Goal: Navigation & Orientation: Find specific page/section

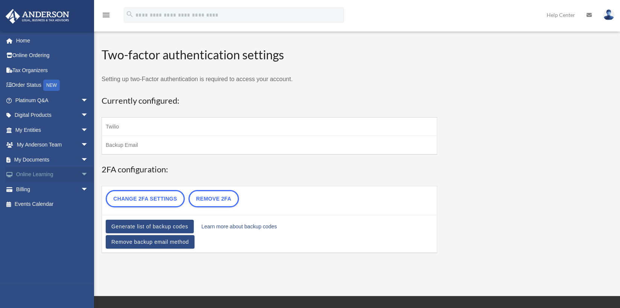
click at [38, 178] on link "Online Learning arrow_drop_down" at bounding box center [52, 174] width 94 height 15
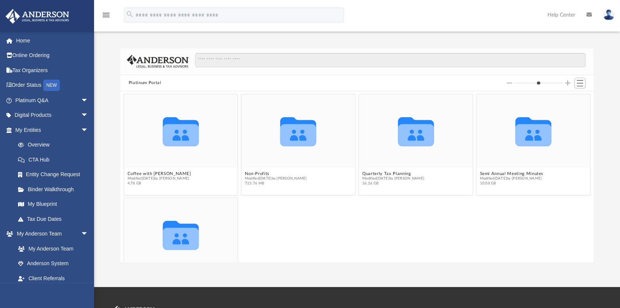
scroll to position [165, 467]
click at [48, 220] on link "Tax Due Dates" at bounding box center [55, 219] width 89 height 15
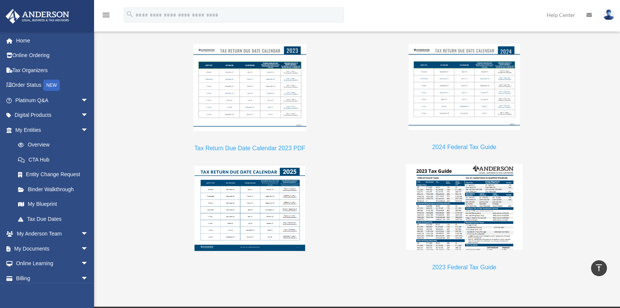
scroll to position [639, 0]
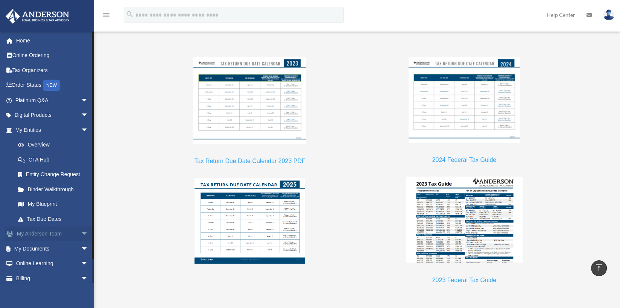
click at [81, 232] on span "arrow_drop_down" at bounding box center [88, 234] width 15 height 15
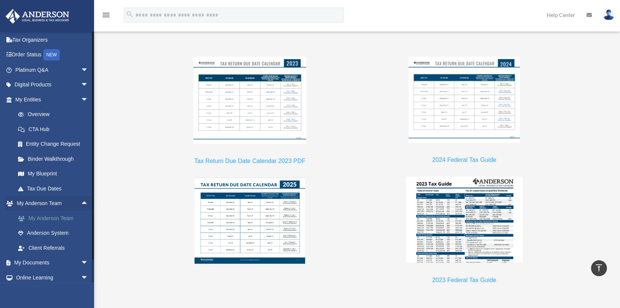
scroll to position [64, 0]
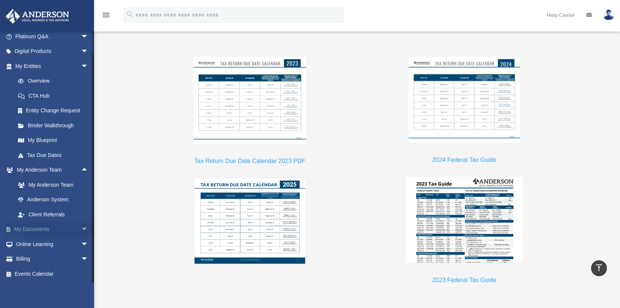
click at [82, 230] on span "arrow_drop_down" at bounding box center [88, 229] width 15 height 15
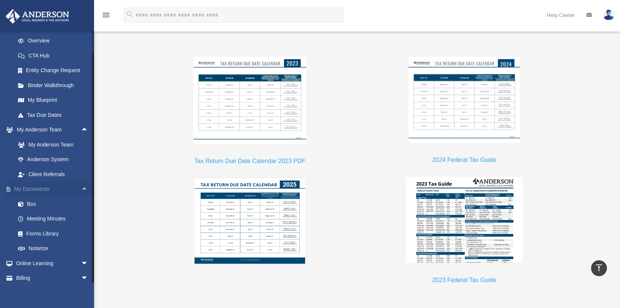
scroll to position [123, 0]
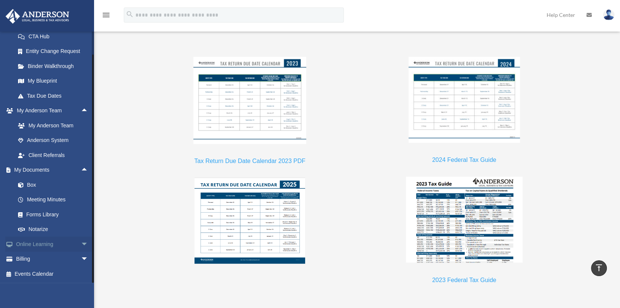
click at [81, 242] on span "arrow_drop_down" at bounding box center [88, 244] width 15 height 15
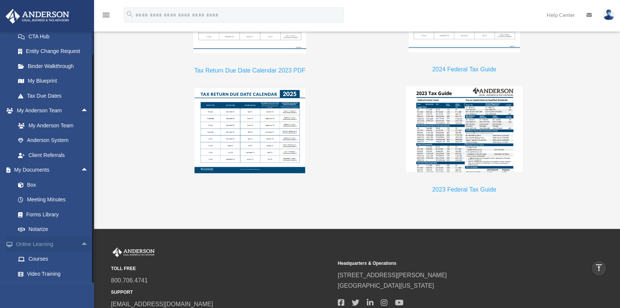
scroll to position [752, 0]
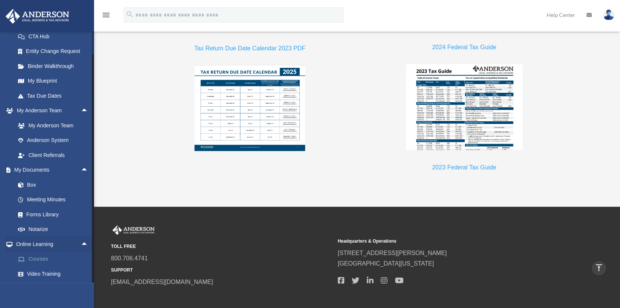
click at [39, 256] on link "Courses" at bounding box center [55, 259] width 89 height 15
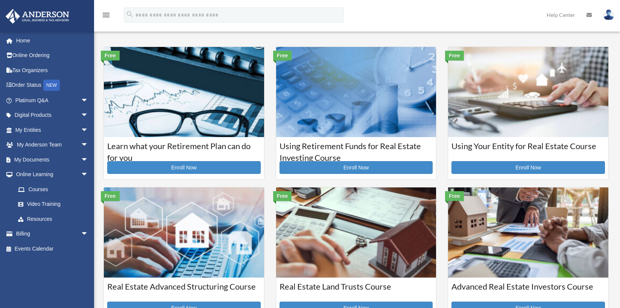
click at [37, 259] on div "[EMAIL_ADDRESS][DOMAIN_NAME] Sign Out [EMAIL_ADDRESS][DOMAIN_NAME] Home Online …" at bounding box center [50, 157] width 100 height 252
click at [51, 250] on link "Events Calendar" at bounding box center [52, 248] width 94 height 15
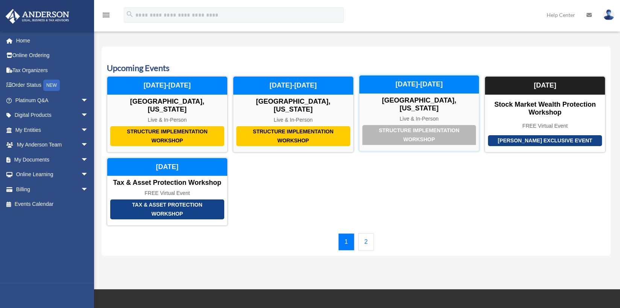
click at [425, 125] on div "Structure Implementation Workshop" at bounding box center [419, 135] width 114 height 20
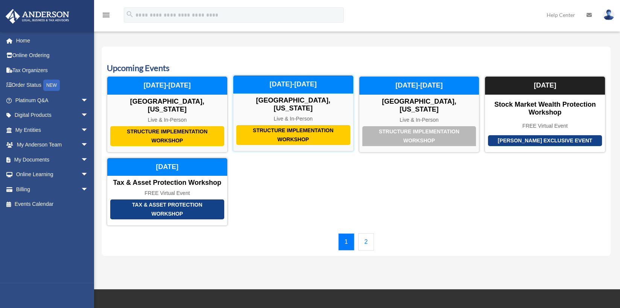
click at [296, 105] on div "Structure Implementation Workshop Las Vegas, Nevada Live & In-Person November 2…" at bounding box center [293, 113] width 121 height 76
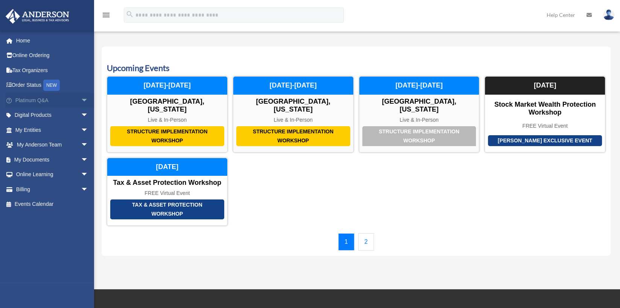
click at [81, 99] on span "arrow_drop_down" at bounding box center [88, 100] width 15 height 15
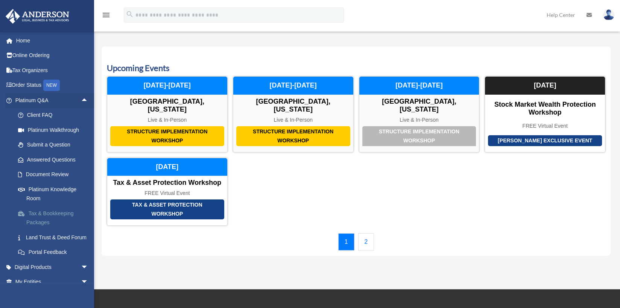
click at [64, 212] on link "Tax & Bookkeeping Packages" at bounding box center [55, 218] width 89 height 24
click at [41, 219] on link "Tax & Bookkeeping Packages" at bounding box center [55, 218] width 89 height 24
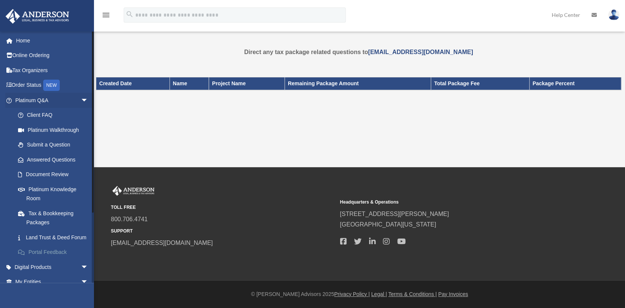
click at [56, 259] on link "Portal Feedback" at bounding box center [55, 252] width 89 height 15
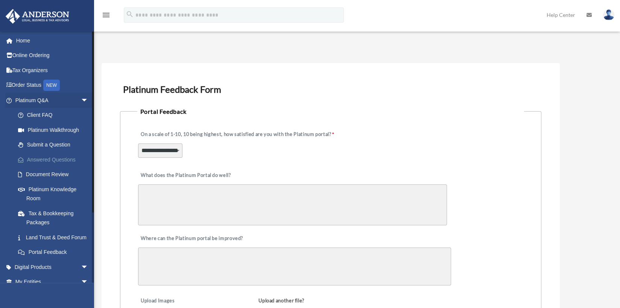
click at [66, 160] on link "Answered Questions" at bounding box center [55, 159] width 89 height 15
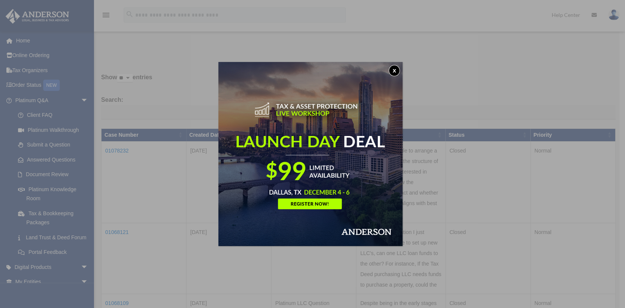
click at [397, 70] on button "x" at bounding box center [394, 70] width 11 height 11
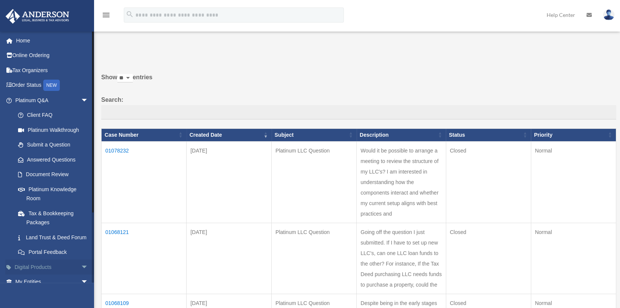
click at [81, 273] on span "arrow_drop_down" at bounding box center [88, 267] width 15 height 15
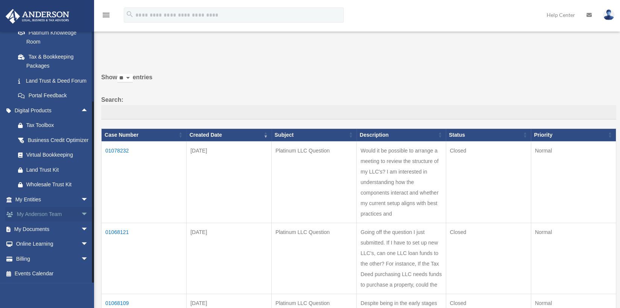
scroll to position [175, 0]
click at [81, 243] on span "arrow_drop_down" at bounding box center [88, 244] width 15 height 15
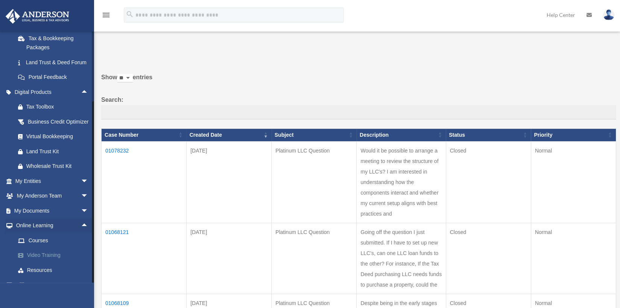
click at [53, 263] on link "Video Training" at bounding box center [55, 255] width 89 height 15
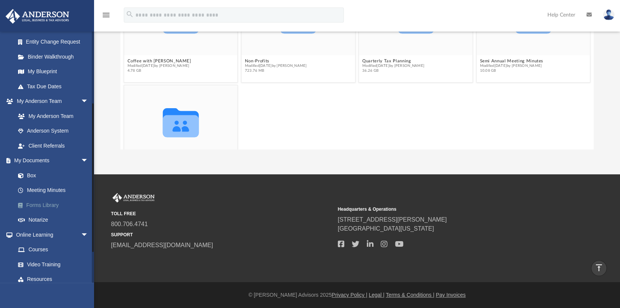
scroll to position [168, 0]
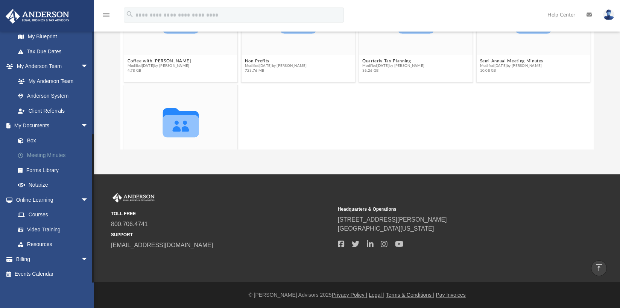
click at [63, 158] on link "Meeting Minutes" at bounding box center [55, 155] width 89 height 15
click at [53, 156] on link "Meeting Minutes" at bounding box center [55, 155] width 89 height 15
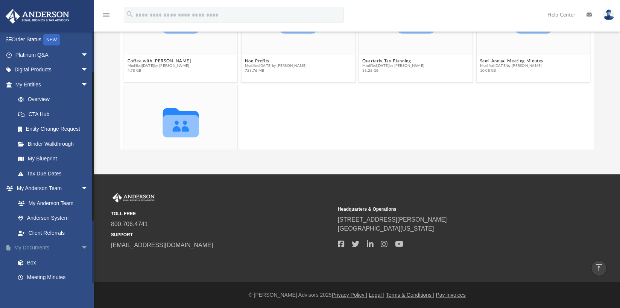
scroll to position [0, 0]
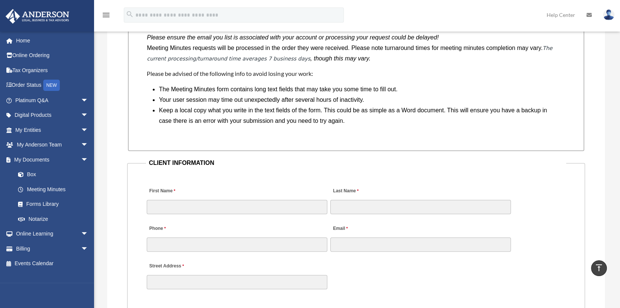
scroll to position [639, 0]
click at [81, 114] on span "arrow_drop_down" at bounding box center [88, 115] width 15 height 15
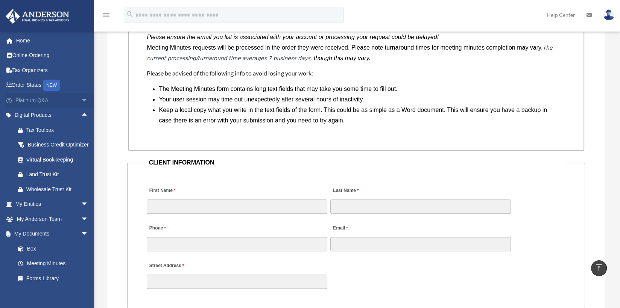
click at [81, 101] on span "arrow_drop_down" at bounding box center [88, 100] width 15 height 15
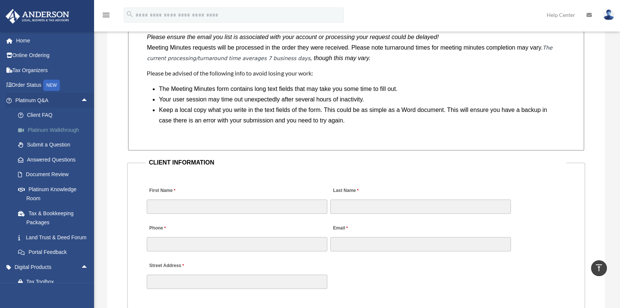
click at [68, 132] on link "Platinum Walkthrough" at bounding box center [55, 130] width 89 height 15
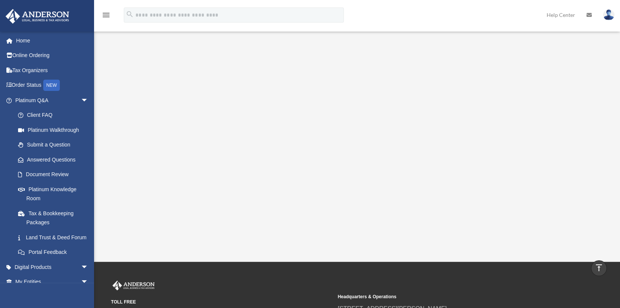
scroll to position [56, 0]
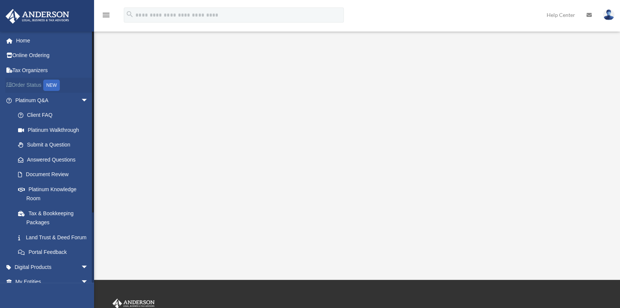
click at [52, 87] on div "NEW" at bounding box center [51, 85] width 17 height 11
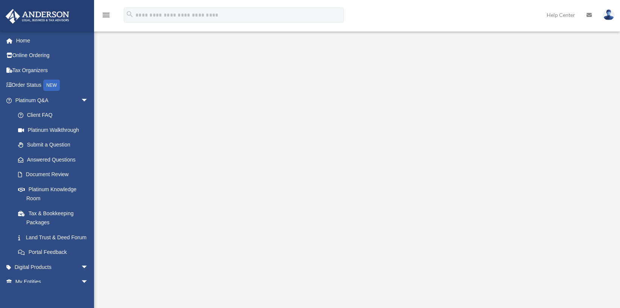
scroll to position [56, 0]
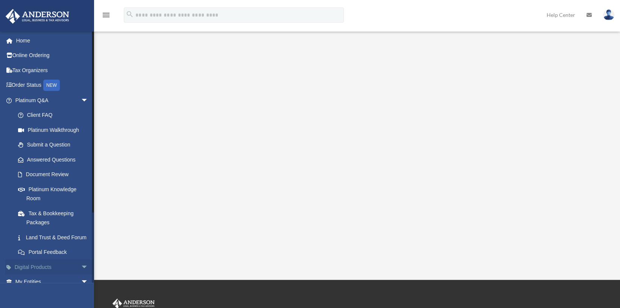
click at [49, 275] on link "Digital Products arrow_drop_down" at bounding box center [52, 267] width 94 height 15
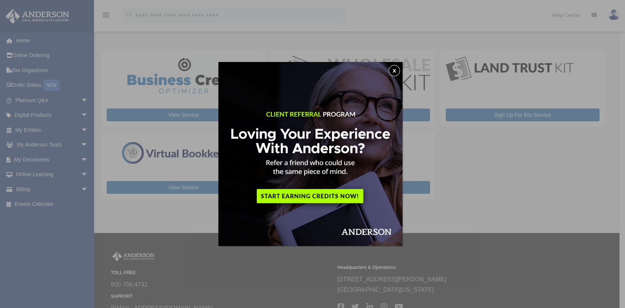
click at [397, 66] on button "x" at bounding box center [394, 70] width 11 height 11
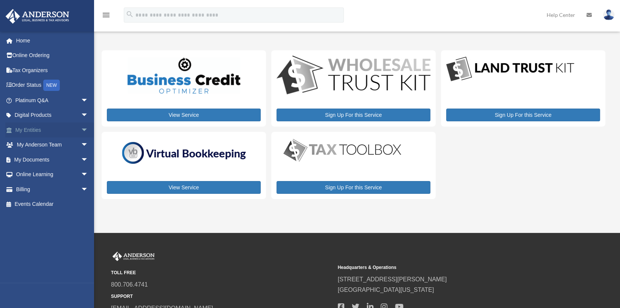
click at [81, 128] on span "arrow_drop_down" at bounding box center [88, 130] width 15 height 15
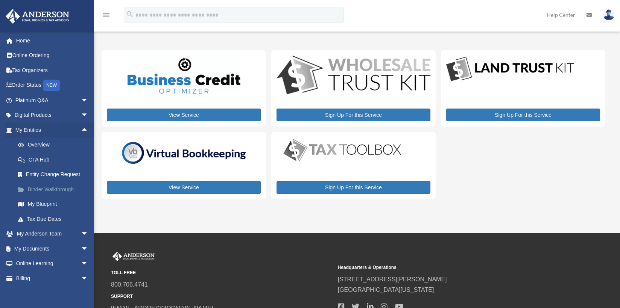
click at [69, 191] on link "Binder Walkthrough" at bounding box center [55, 189] width 89 height 15
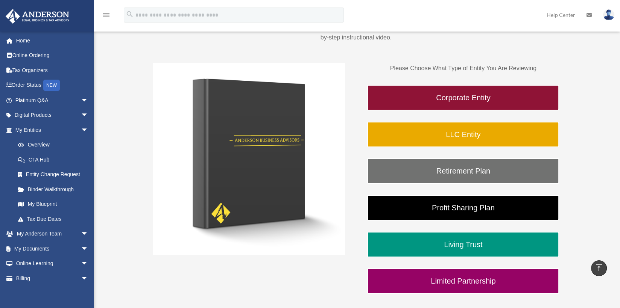
scroll to position [38, 0]
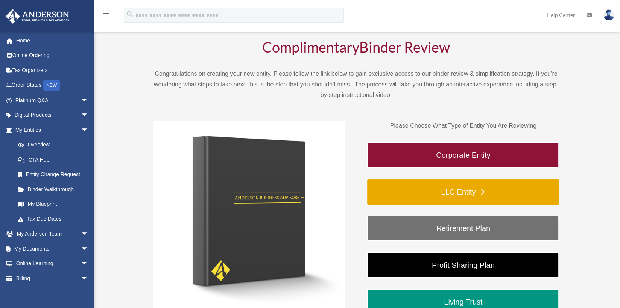
click at [485, 198] on link "LLC Entity" at bounding box center [463, 192] width 192 height 26
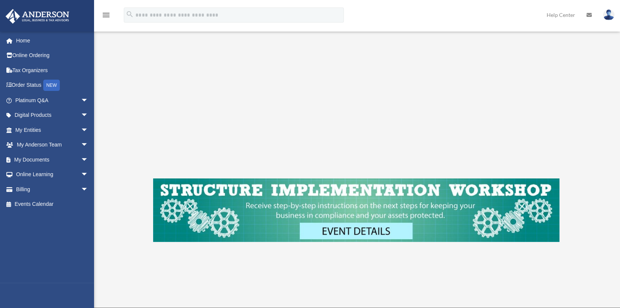
scroll to position [188, 0]
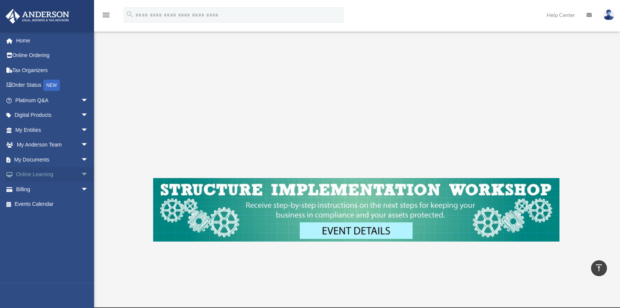
click at [81, 174] on span "arrow_drop_down" at bounding box center [88, 174] width 15 height 15
click at [44, 218] on link "Resources" at bounding box center [55, 219] width 89 height 15
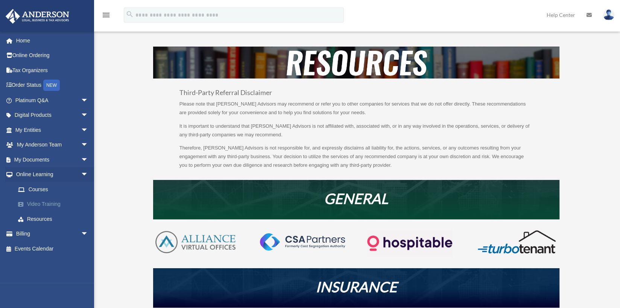
click at [65, 204] on link "Video Training" at bounding box center [55, 204] width 89 height 15
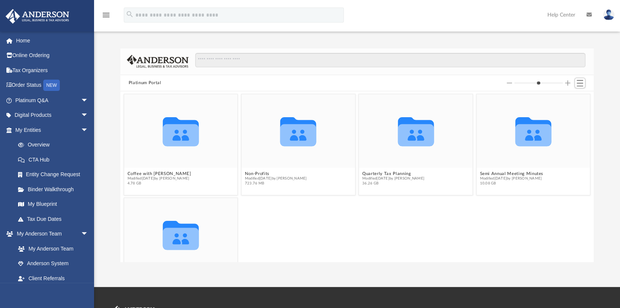
scroll to position [165, 467]
click at [38, 163] on link "CTA Hub" at bounding box center [55, 159] width 89 height 15
click at [29, 147] on link "Overview" at bounding box center [55, 145] width 89 height 15
click at [81, 114] on span "arrow_drop_down" at bounding box center [88, 115] width 15 height 15
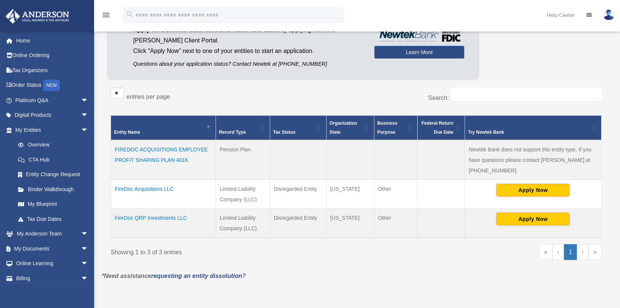
scroll to position [150, 0]
